Goal: Task Accomplishment & Management: Use online tool/utility

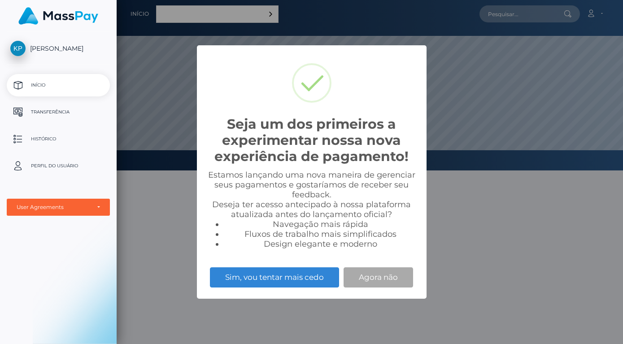
scroll to position [170, 506]
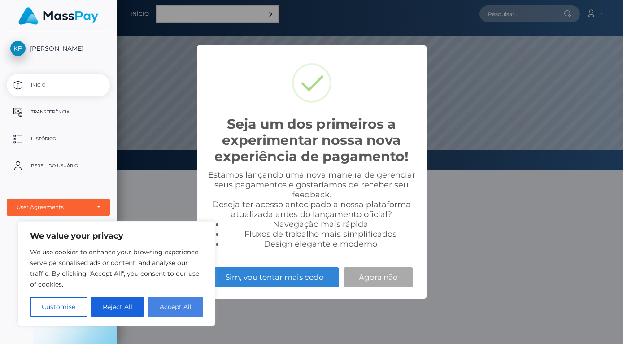
click at [158, 305] on button "Accept All" at bounding box center [175, 307] width 56 height 20
checkbox input "true"
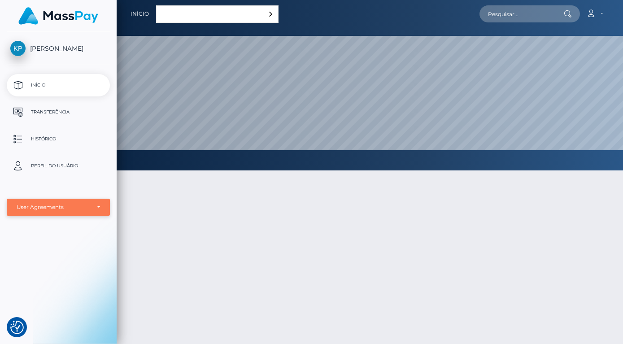
click at [97, 203] on div "User Agreements" at bounding box center [58, 207] width 103 height 17
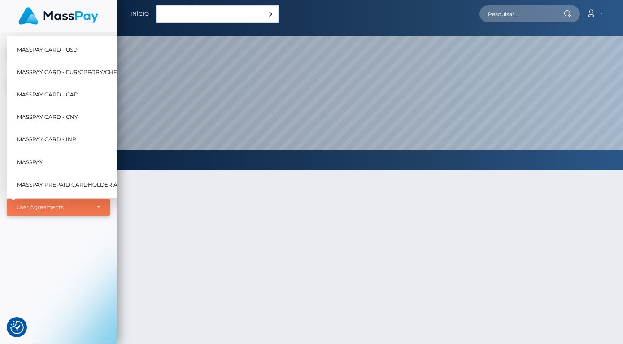
click at [97, 203] on div "User Agreements" at bounding box center [58, 207] width 103 height 17
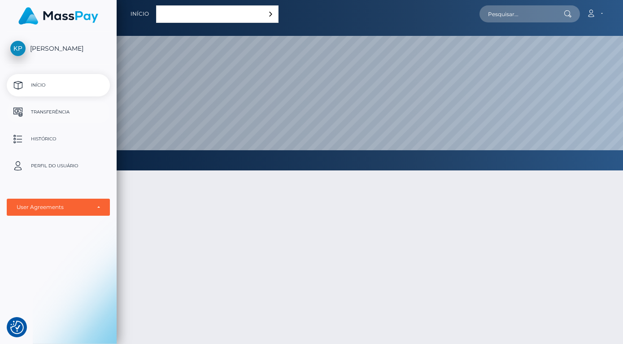
click at [45, 113] on p "Transferência" at bounding box center [58, 111] width 96 height 13
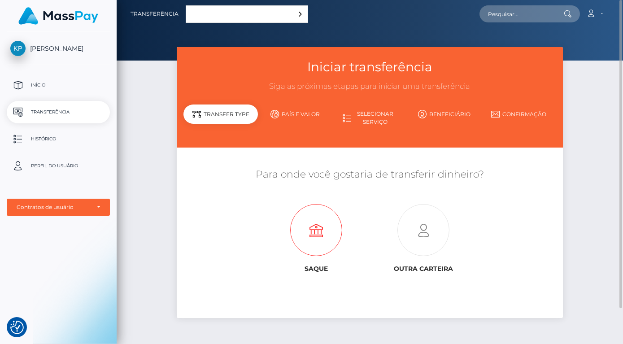
click at [316, 238] on icon at bounding box center [315, 230] width 107 height 52
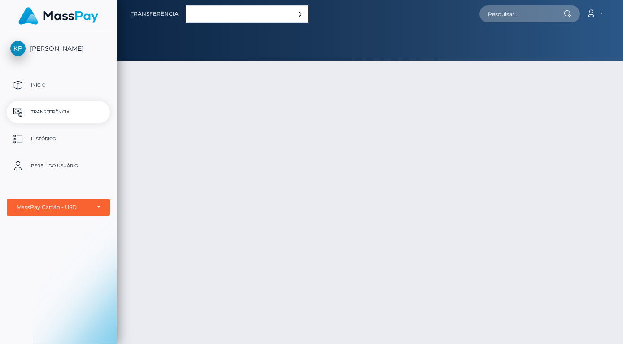
select select "1"
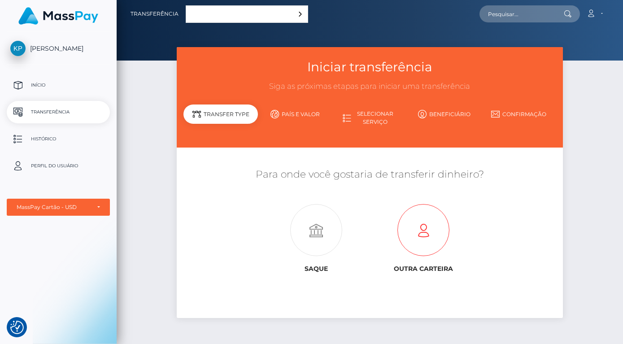
click at [419, 234] on icon at bounding box center [422, 230] width 107 height 52
